Goal: Information Seeking & Learning: Learn about a topic

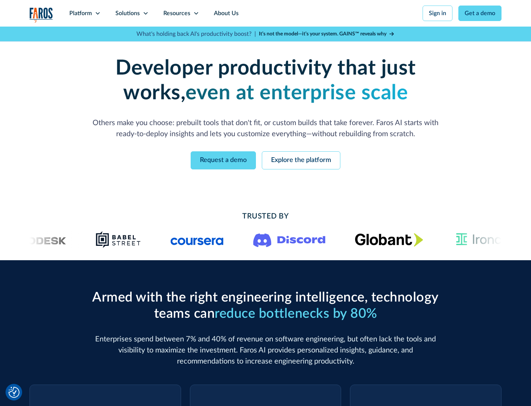
click at [97, 13] on icon at bounding box center [98, 13] width 6 height 6
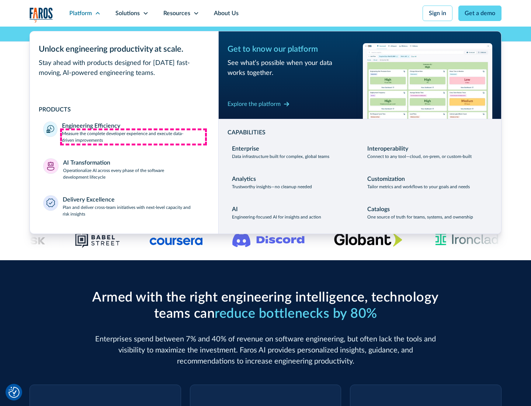
click at [133, 136] on p "Measure the complete developer experience and execute data-driven improvements" at bounding box center [133, 136] width 143 height 13
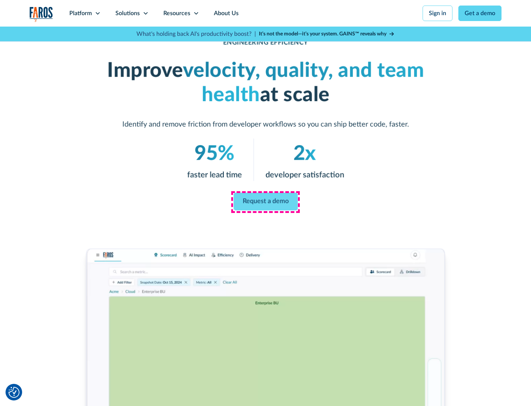
click at [265, 201] on link "Request a demo" at bounding box center [265, 201] width 64 height 18
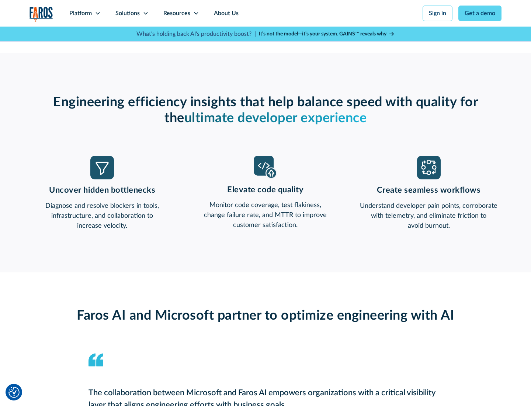
click at [97, 13] on icon at bounding box center [98, 13] width 6 height 6
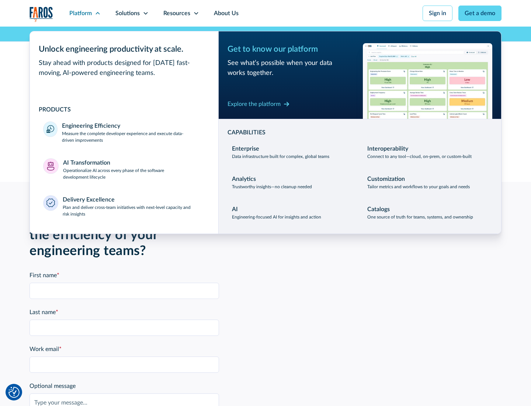
scroll to position [1618, 0]
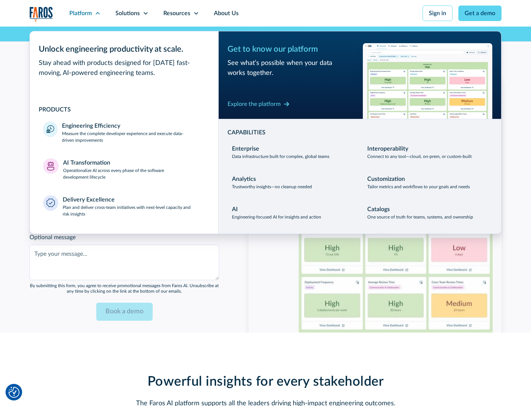
click at [134, 169] on p "Operationalize AI across every phase of the software development lifecycle" at bounding box center [134, 173] width 142 height 13
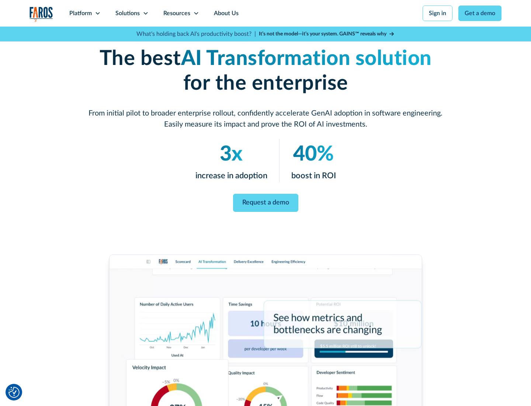
click at [265, 200] on link "Request a demo" at bounding box center [265, 203] width 65 height 18
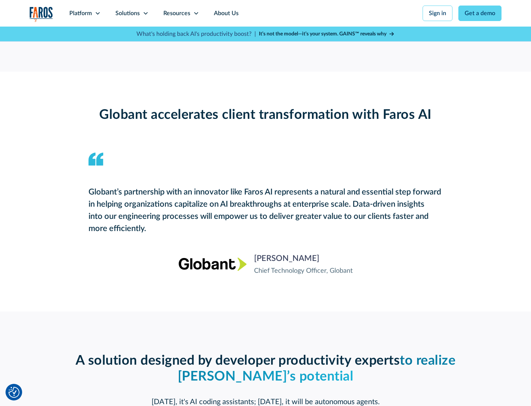
click at [85, 13] on div "Platform" at bounding box center [80, 13] width 22 height 9
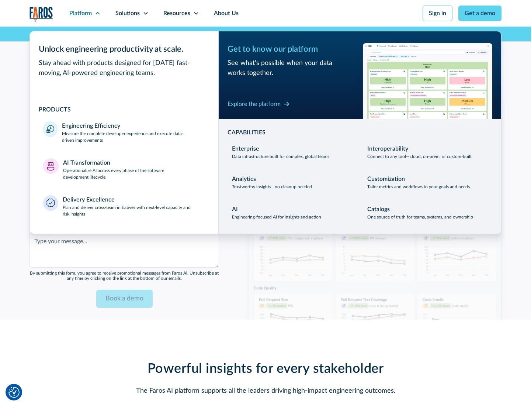
click at [254, 104] on div "Explore the platform" at bounding box center [253, 104] width 53 height 9
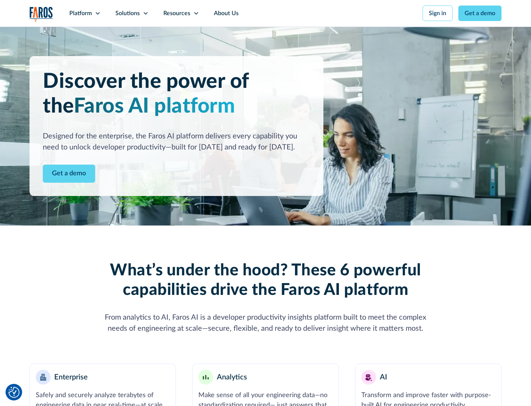
click at [69, 173] on link "Get a demo" at bounding box center [69, 173] width 52 height 18
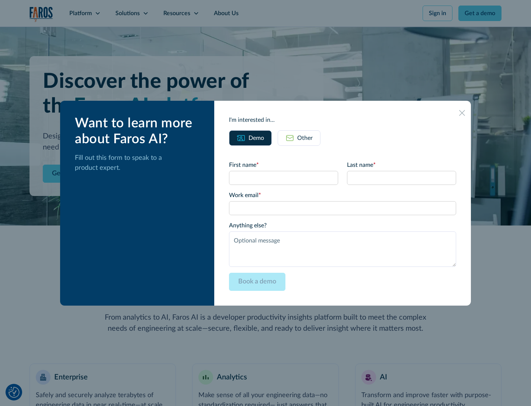
click at [305, 138] on div "Other" at bounding box center [304, 137] width 15 height 9
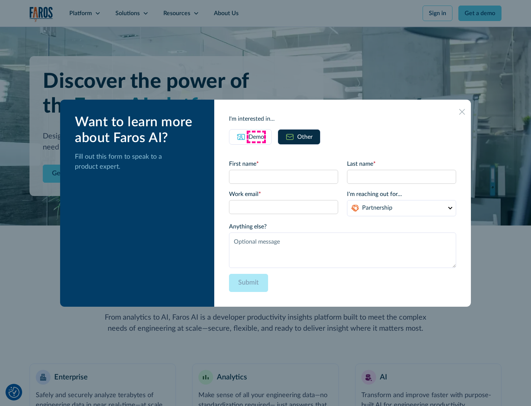
click at [256, 136] on div "Demo" at bounding box center [256, 136] width 15 height 9
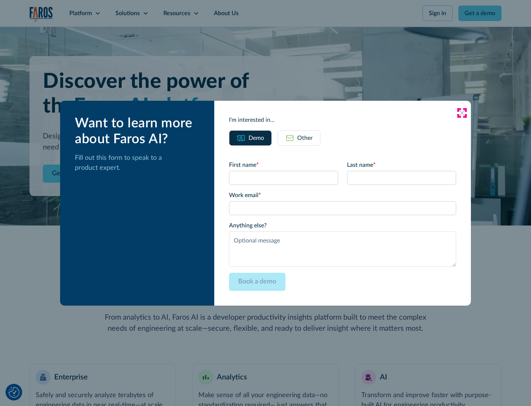
click at [462, 112] on icon at bounding box center [462, 113] width 6 height 6
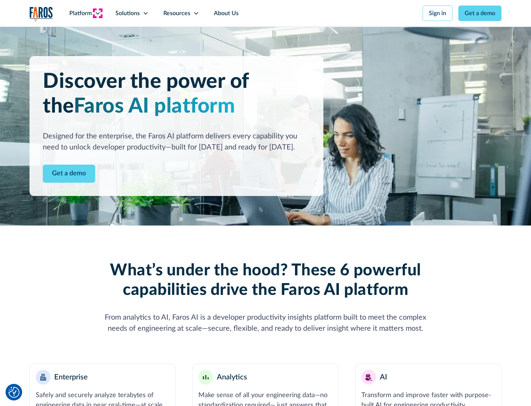
click at [97, 13] on icon at bounding box center [98, 13] width 6 height 6
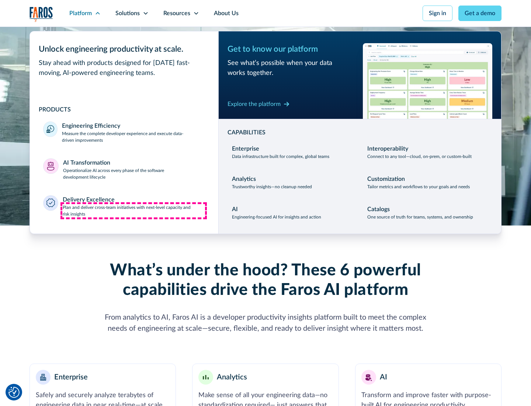
click at [133, 210] on p "Plan and deliver cross-team initiatives with next-level capacity and risk insig…" at bounding box center [134, 210] width 143 height 13
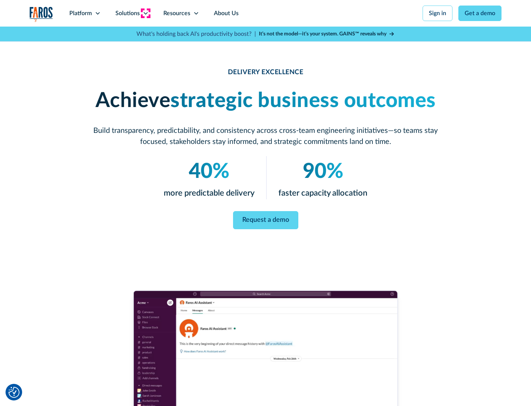
click at [145, 13] on icon at bounding box center [146, 13] width 6 height 6
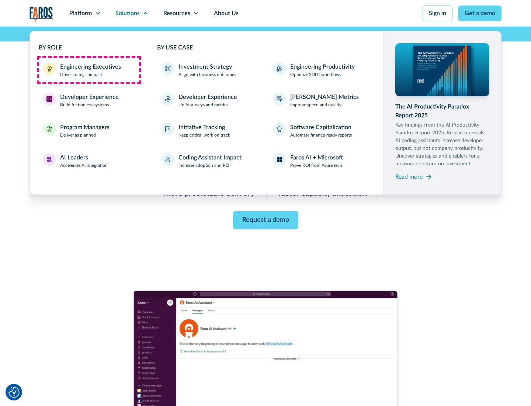
click at [88, 70] on div "Engineering Executives" at bounding box center [90, 66] width 61 height 9
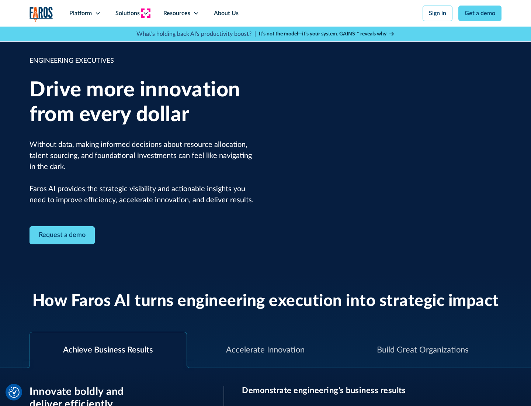
click at [145, 13] on icon at bounding box center [146, 13] width 6 height 6
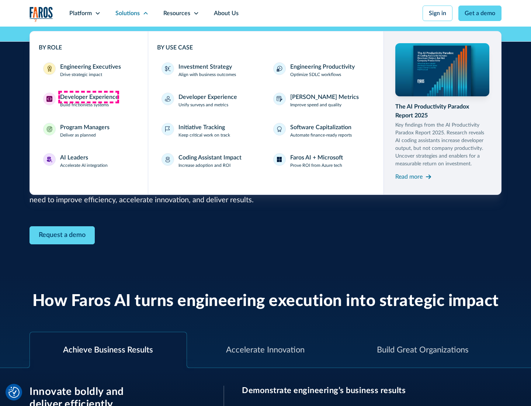
click at [88, 97] on div "Developer Experience" at bounding box center [89, 97] width 59 height 9
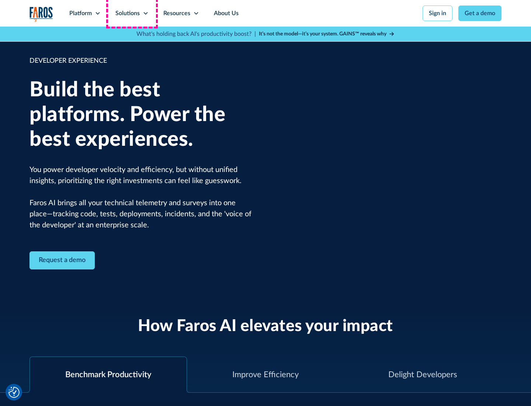
click at [132, 13] on div "Solutions" at bounding box center [127, 13] width 24 height 9
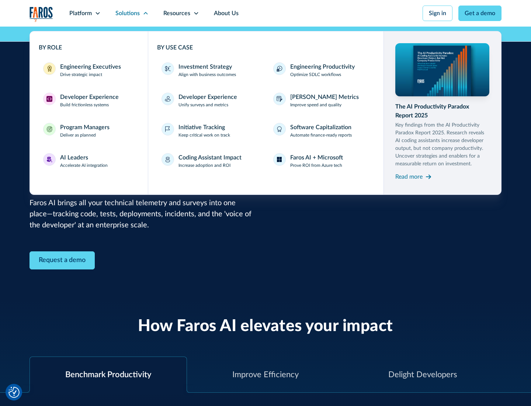
click at [84, 131] on div "Program Managers" at bounding box center [84, 127] width 49 height 9
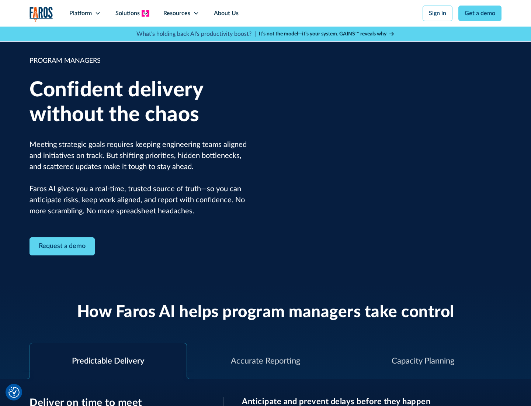
click at [145, 13] on icon at bounding box center [146, 13] width 6 height 6
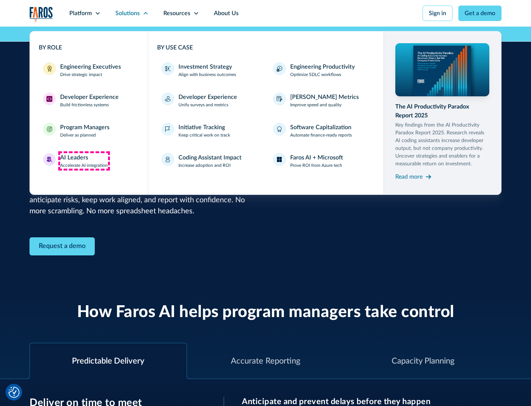
click at [84, 161] on div "AI Leaders" at bounding box center [74, 157] width 28 height 9
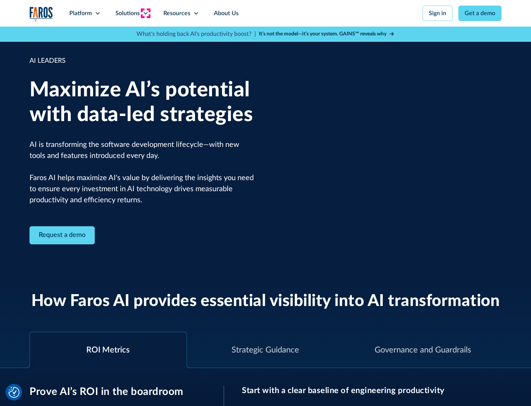
click at [145, 13] on icon at bounding box center [146, 13] width 6 height 6
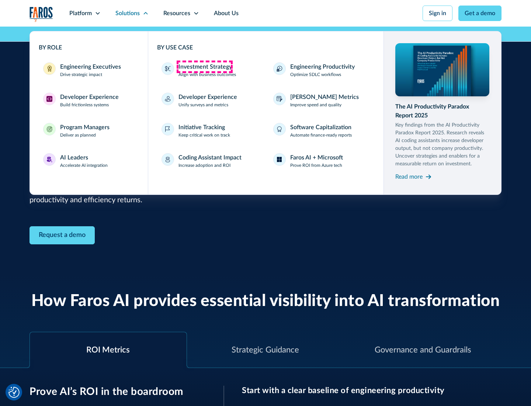
click at [204, 67] on div "Investment Strategy" at bounding box center [204, 66] width 53 height 9
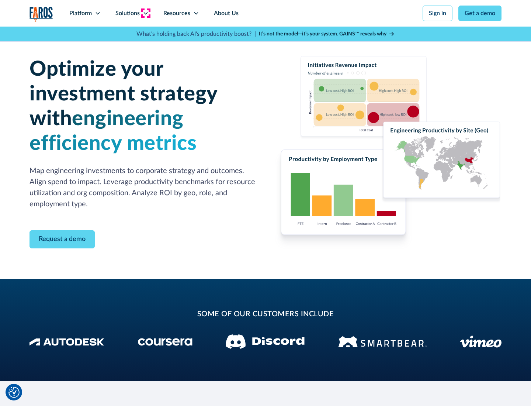
click at [145, 13] on icon at bounding box center [146, 13] width 6 height 6
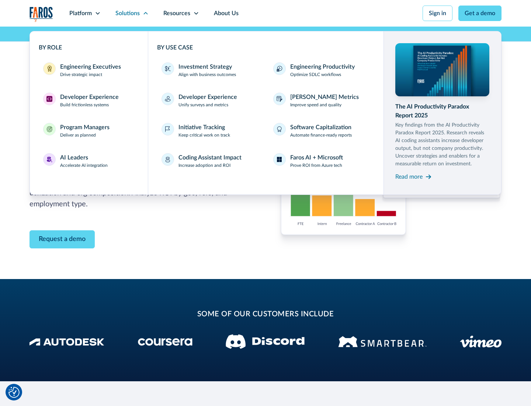
click at [316, 165] on p "Prove ROI from Azure tech" at bounding box center [316, 165] width 52 height 7
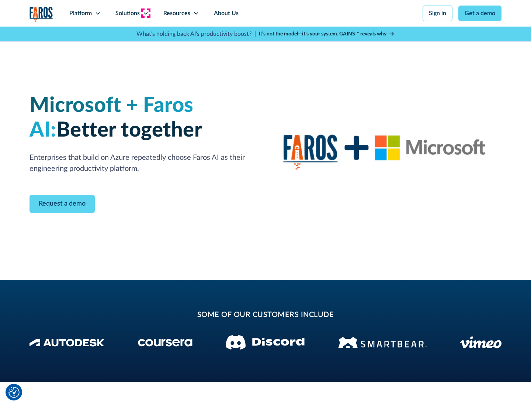
click at [145, 13] on icon at bounding box center [146, 13] width 6 height 6
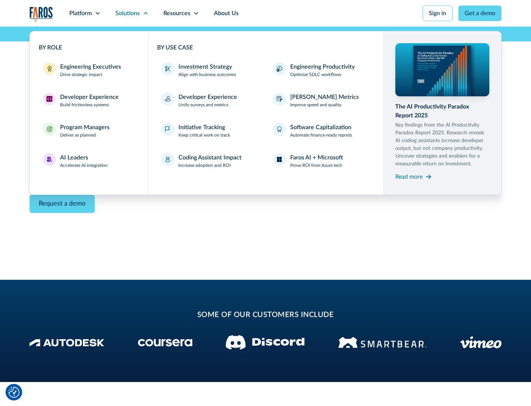
click at [409, 176] on div "Read more" at bounding box center [408, 176] width 27 height 9
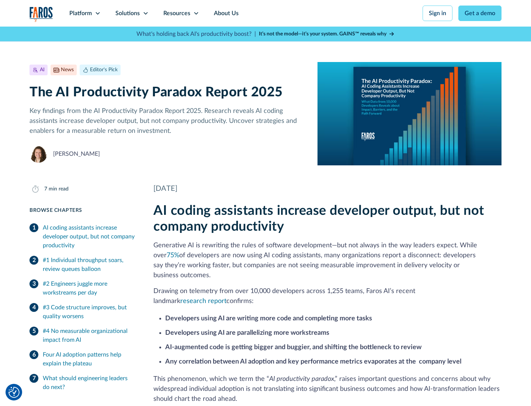
click at [195, 13] on icon at bounding box center [196, 13] width 6 height 6
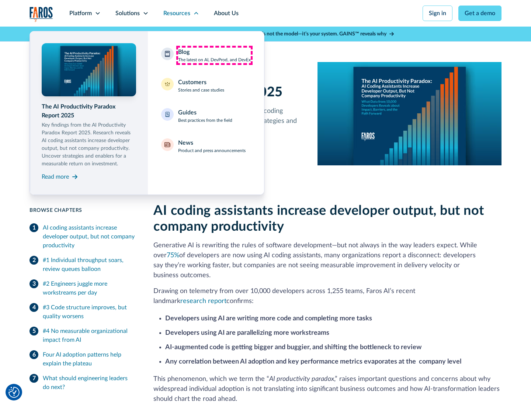
click at [214, 55] on div "Blog The latest on AI, DevProd, and DevEx" at bounding box center [214, 55] width 73 height 15
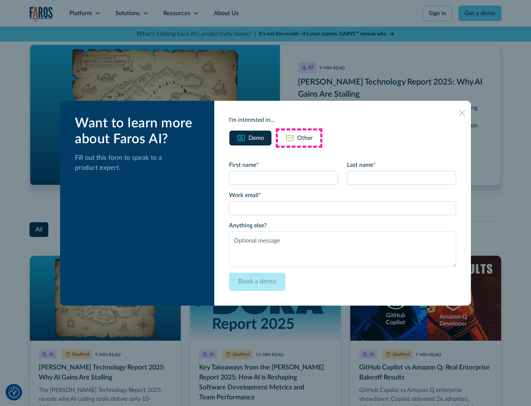
click at [299, 138] on div "Other" at bounding box center [304, 137] width 15 height 9
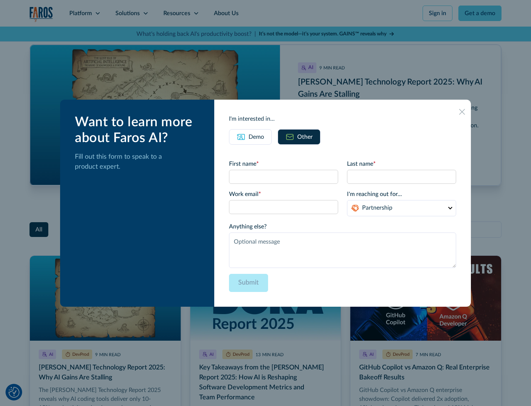
click at [462, 111] on icon at bounding box center [462, 112] width 6 height 6
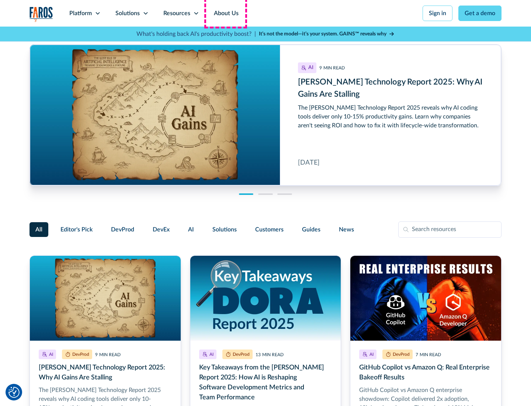
click at [225, 13] on link "About Us" at bounding box center [225, 13] width 39 height 27
